Goal: Information Seeking & Learning: Learn about a topic

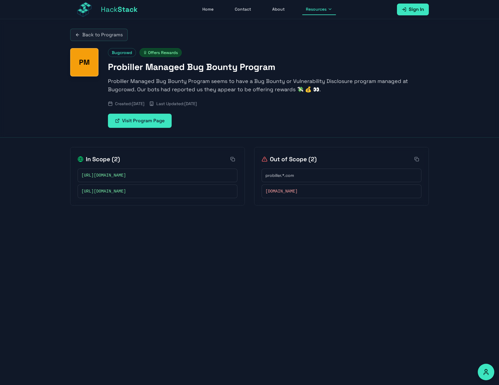
click at [313, 13] on button "Resources" at bounding box center [319, 9] width 34 height 11
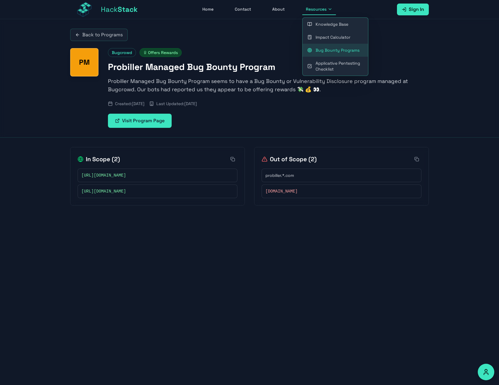
click at [330, 50] on link "Bug Bounty Programs" at bounding box center [336, 50] width 66 height 13
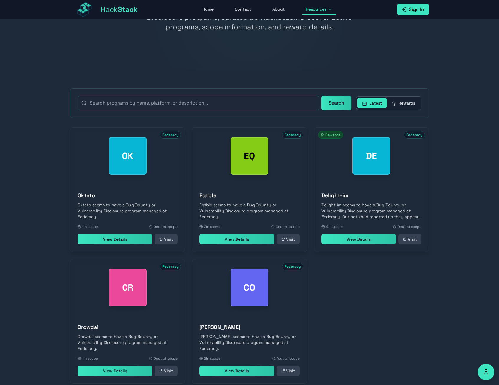
scroll to position [89, 0]
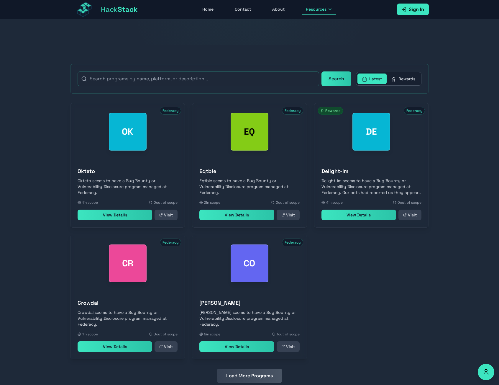
click at [238, 350] on link "View Details" at bounding box center [236, 346] width 75 height 11
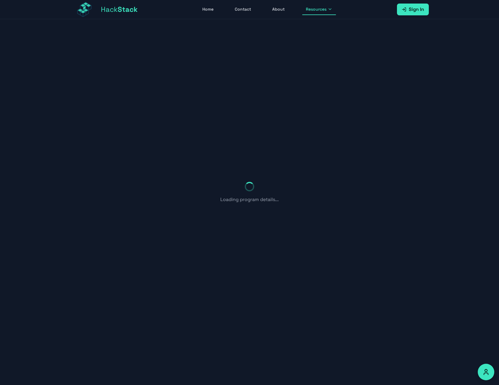
scroll to position [19, 0]
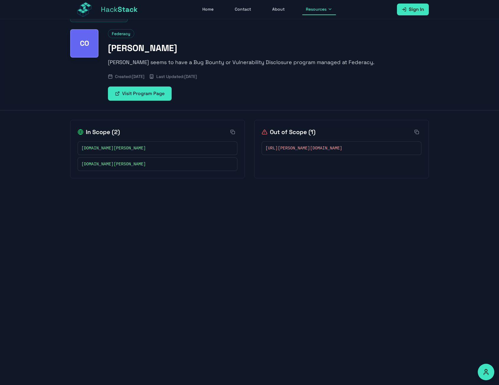
click at [119, 62] on p "[PERSON_NAME] seems to have a Bug Bounty or Vulnerability Disclosure program ma…" at bounding box center [268, 62] width 321 height 8
click at [152, 96] on link "Visit Program Page" at bounding box center [140, 93] width 64 height 14
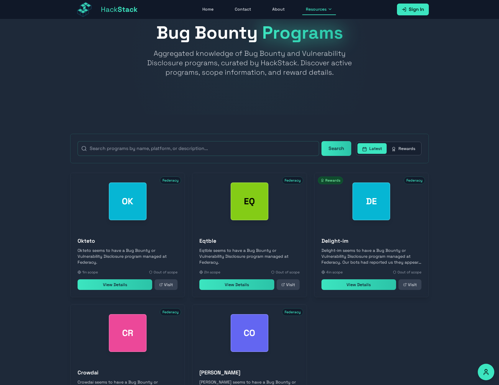
click at [413, 149] on button "Rewards" at bounding box center [403, 148] width 33 height 11
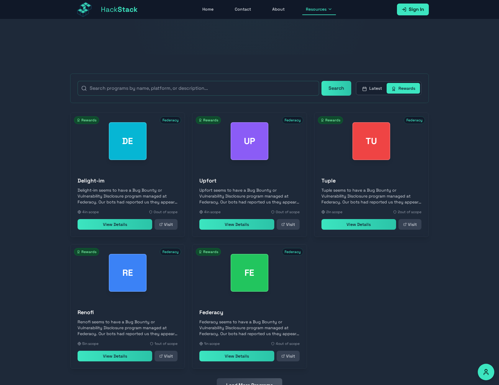
scroll to position [104, 0]
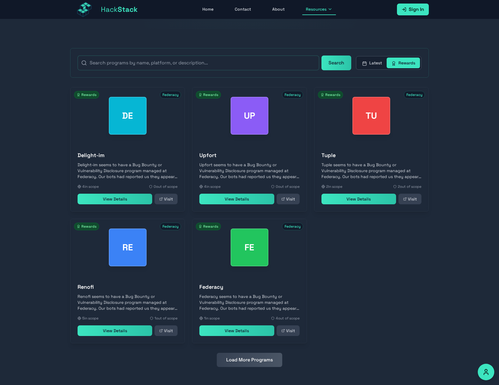
click at [256, 360] on button "Load More Programs" at bounding box center [250, 360] width 66 height 14
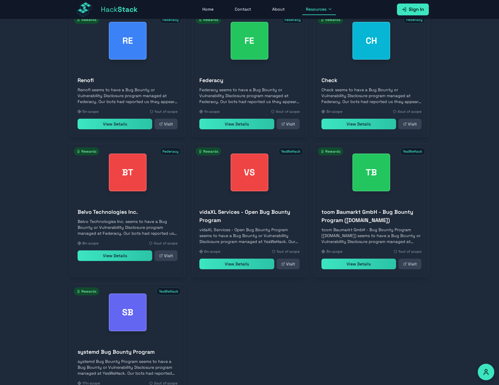
scroll to position [370, 0]
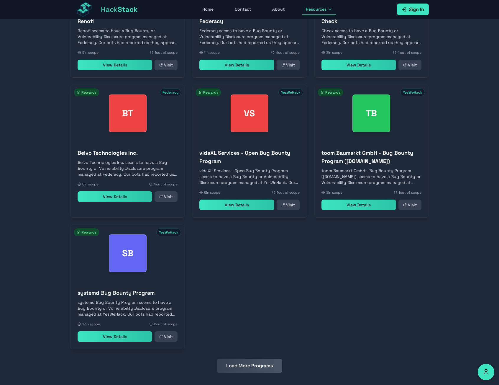
click at [116, 334] on link "View Details" at bounding box center [115, 336] width 75 height 11
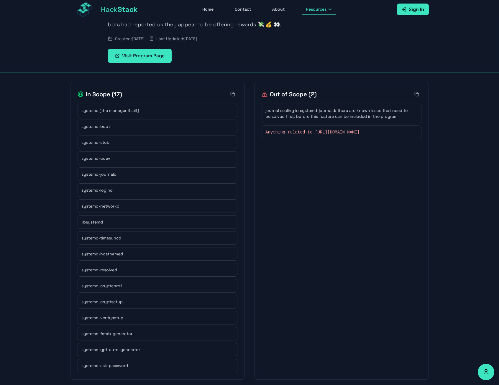
scroll to position [6, 0]
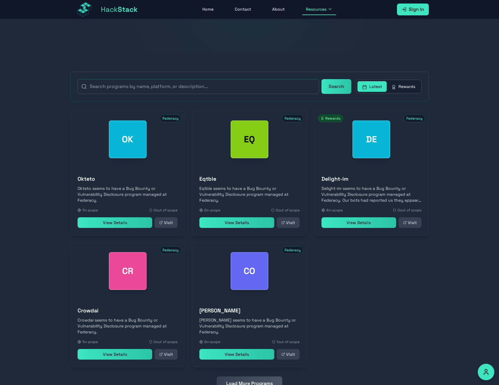
scroll to position [104, 0]
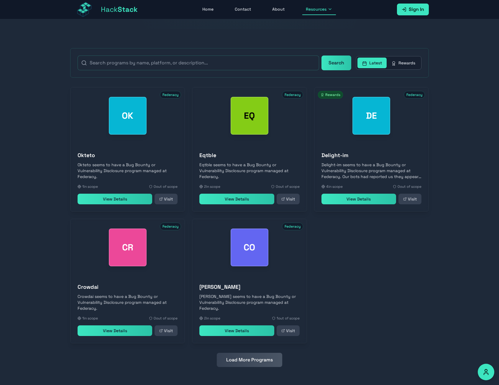
click at [97, 328] on link "View Details" at bounding box center [115, 330] width 75 height 11
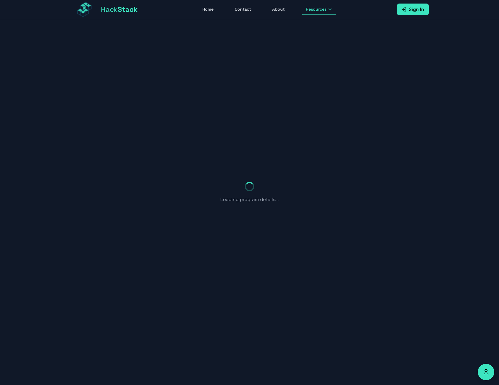
scroll to position [19, 0]
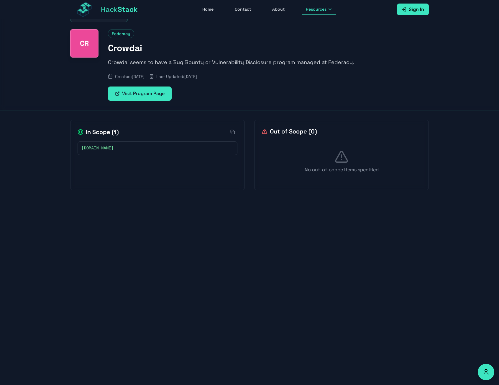
click at [132, 96] on link "Visit Program Page" at bounding box center [140, 93] width 64 height 14
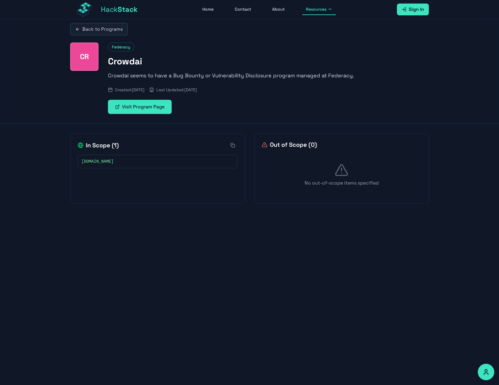
scroll to position [0, 0]
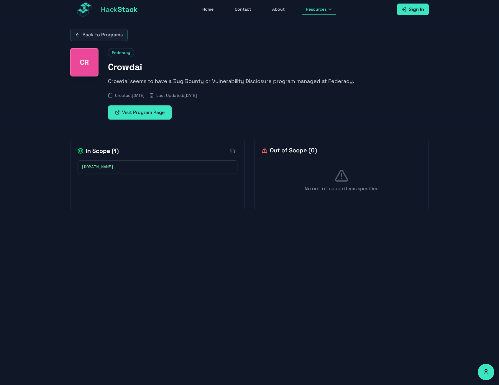
click at [210, 11] on link "Home" at bounding box center [208, 9] width 18 height 11
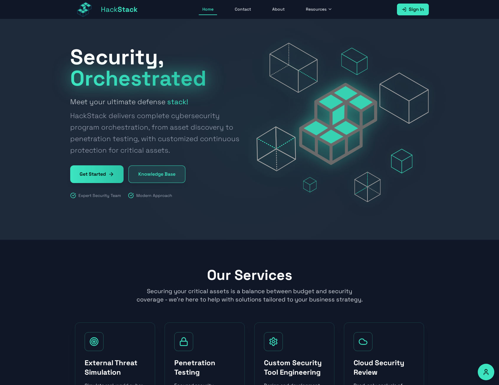
click at [151, 174] on link "Knowledge Base" at bounding box center [156, 174] width 57 height 18
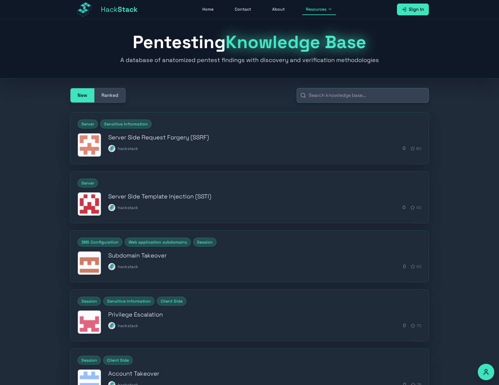
click at [233, 141] on div "Server Side Request Forgery (SSRF) hackstack 0 80" at bounding box center [264, 142] width 313 height 19
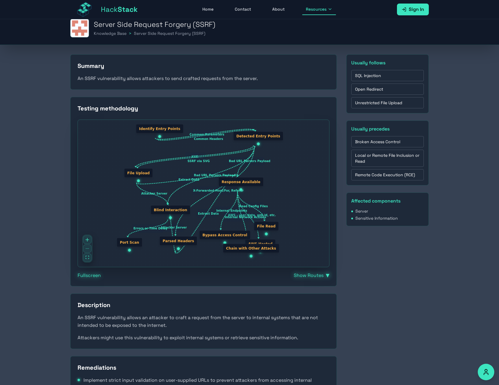
scroll to position [60, 0]
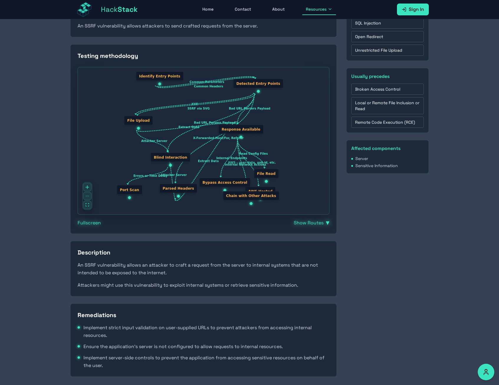
click at [203, 160] on rect "Edge from node4 to node6" at bounding box center [206, 161] width 19 height 9
click at [187, 156] on icon "Edge from node2 to node4" at bounding box center [215, 138] width 79 height 90
drag, startPoint x: 174, startPoint y: 159, endPoint x: 171, endPoint y: 161, distance: 3.8
click at [171, 161] on div "Blind Interaction" at bounding box center [171, 157] width 40 height 9
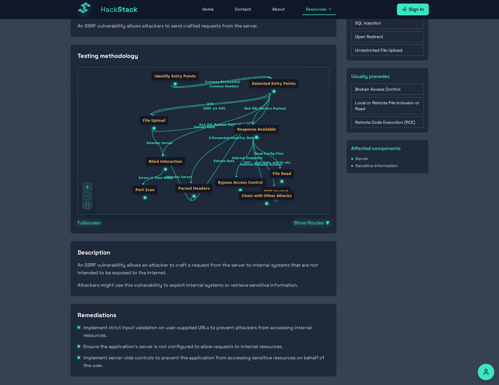
click at [165, 162] on div "Blind Interaction" at bounding box center [166, 161] width 40 height 9
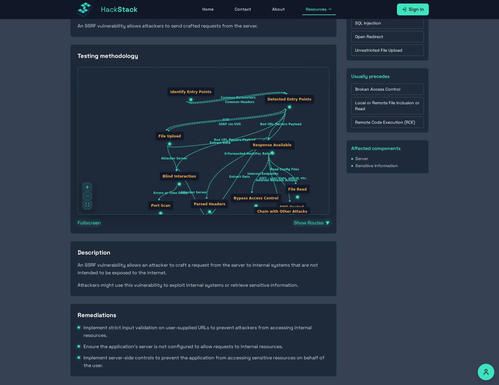
drag, startPoint x: 265, startPoint y: 114, endPoint x: 282, endPoint y: 130, distance: 23.0
click at [282, 130] on div "Common Parameters Common Headers XXE SSRF via SVG Bad URL Parsers Payload Bad U…" at bounding box center [203, 140] width 251 height 147
drag, startPoint x: 273, startPoint y: 123, endPoint x: 153, endPoint y: 146, distance: 122.1
click at [195, 106] on div "Common Parameters Common Headers XXE SSRF via SVG Bad URL Parsers Payload Bad U…" at bounding box center [237, 142] width 126 height 73
click at [97, 227] on div "Testing methodology Common Parameters Common Headers XXE SSRF via SVG Bad URL P…" at bounding box center [203, 138] width 267 height 189
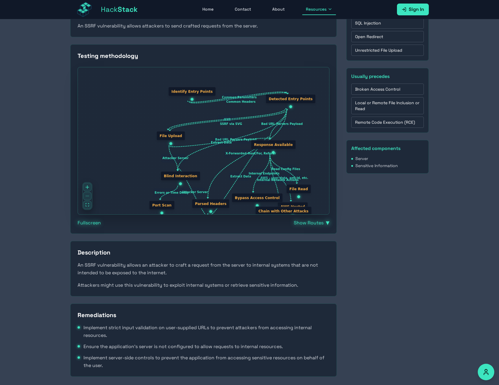
click at [96, 223] on button "Fullscreen" at bounding box center [89, 222] width 23 height 7
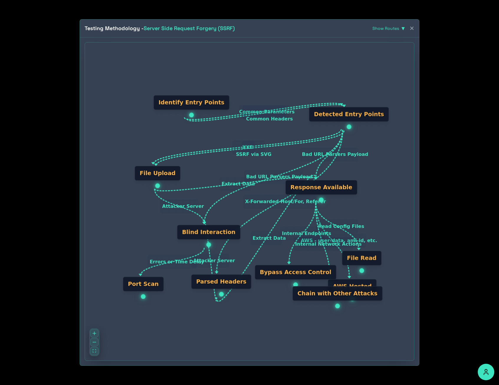
click at [298, 183] on div "Response Available" at bounding box center [322, 187] width 72 height 15
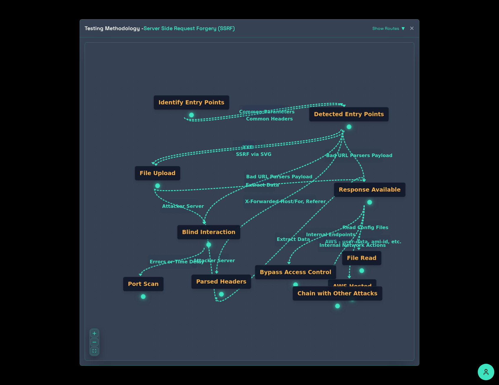
drag, startPoint x: 312, startPoint y: 189, endPoint x: 358, endPoint y: 192, distance: 46.1
click at [358, 192] on div "Response Available" at bounding box center [370, 189] width 72 height 15
click at [390, 79] on div "Common Parameters Common Headers XXE SSRF via SVG Bad URL Parsers Payload Bad U…" at bounding box center [249, 201] width 329 height 318
click at [413, 24] on button "✕" at bounding box center [412, 28] width 5 height 8
